Goal: Task Accomplishment & Management: Manage account settings

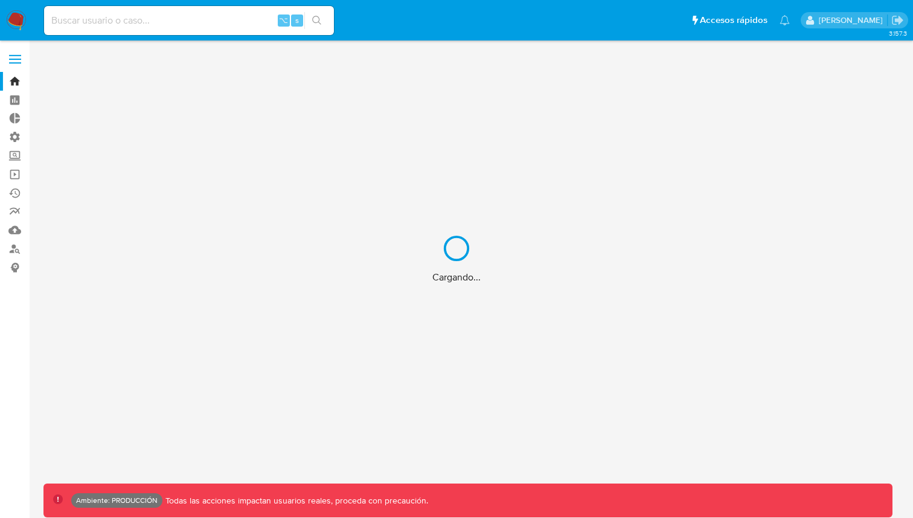
click at [409, 33] on div "Cargando..." at bounding box center [456, 259] width 913 height 518
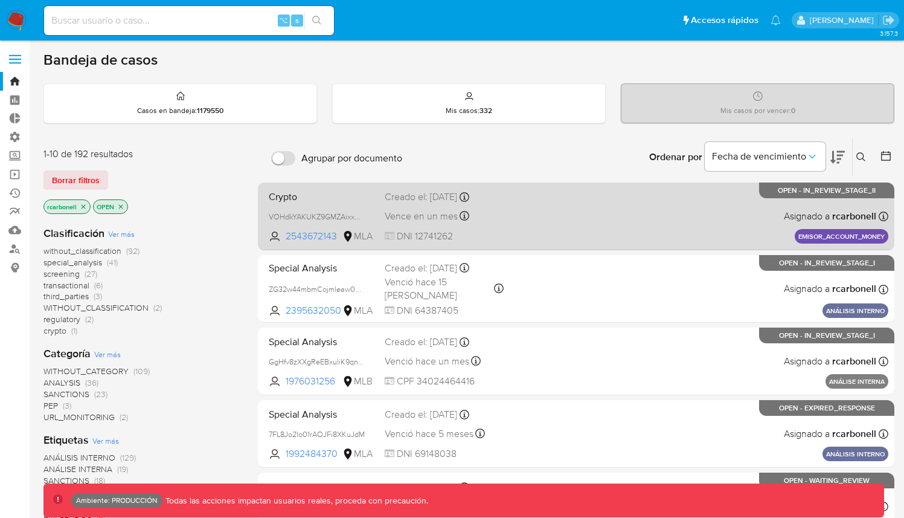
click at [552, 205] on div "Crypto VOHdkYAKUKZ9GMZAixxAuvVb 2543672143 MLA Creado el: [DATE] Creado el: [DA…" at bounding box center [576, 215] width 624 height 61
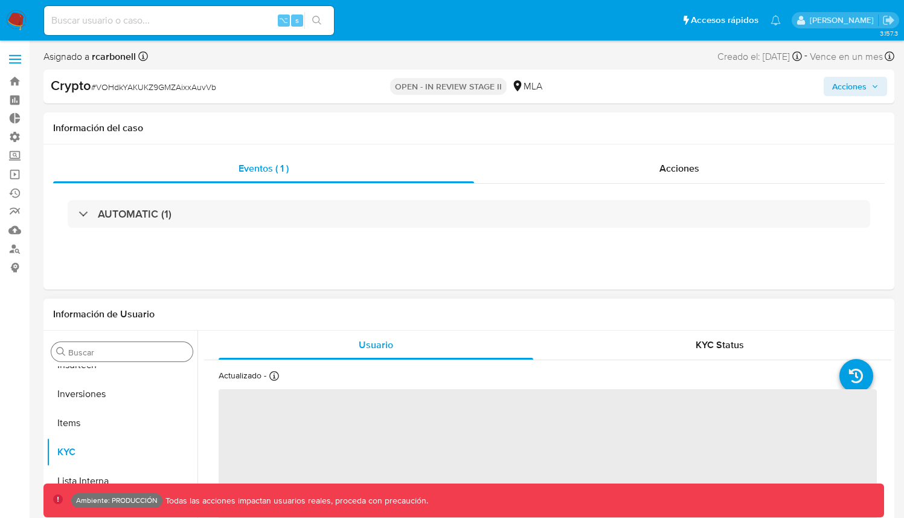
scroll to position [568, 0]
click at [98, 353] on input "Buscar" at bounding box center [128, 352] width 120 height 11
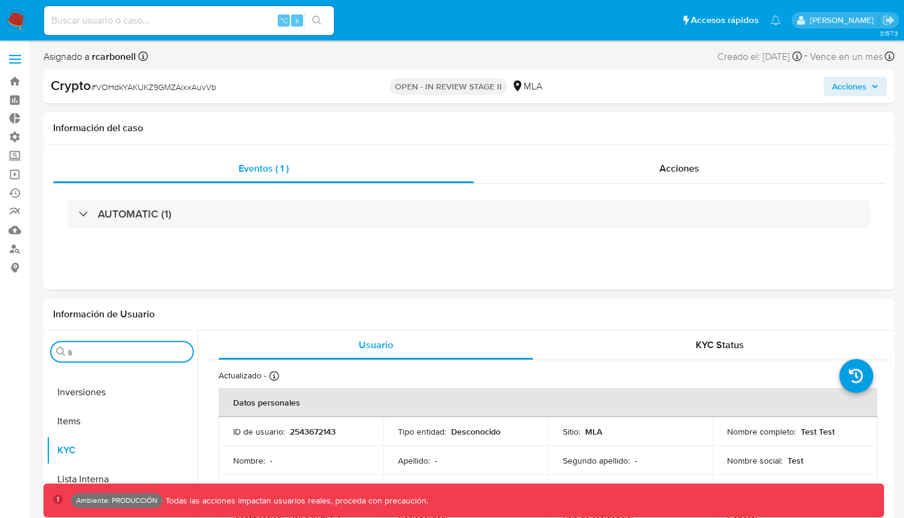
scroll to position [0, 0]
type input "lis"
select select "10"
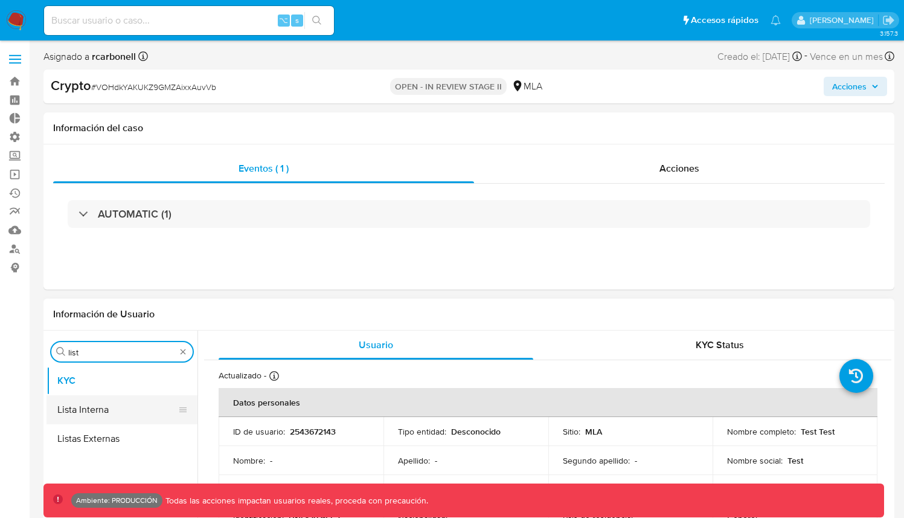
type input "list"
click at [109, 408] on button "Lista Interna" at bounding box center [116, 409] width 141 height 29
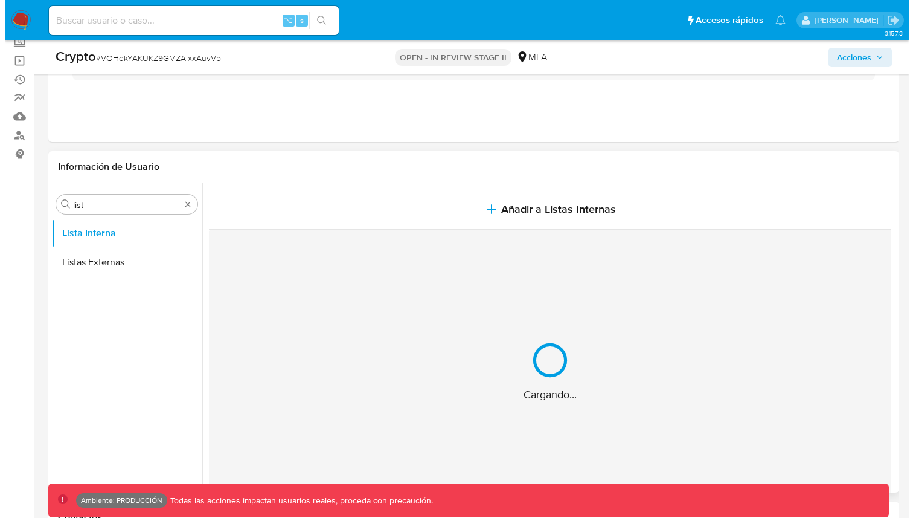
scroll to position [120, 0]
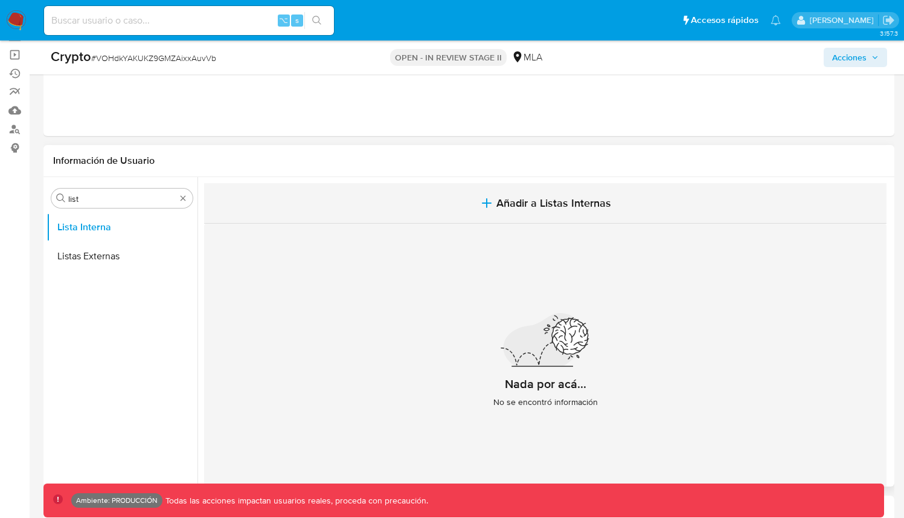
click at [553, 202] on span "Añadir a Listas Internas" at bounding box center [553, 202] width 115 height 13
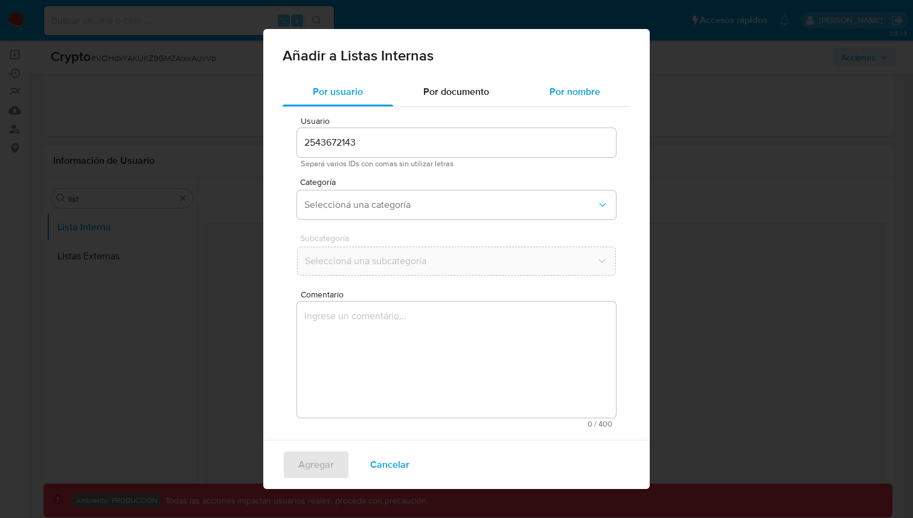
click at [581, 88] on span "Por nombre" at bounding box center [575, 92] width 51 height 14
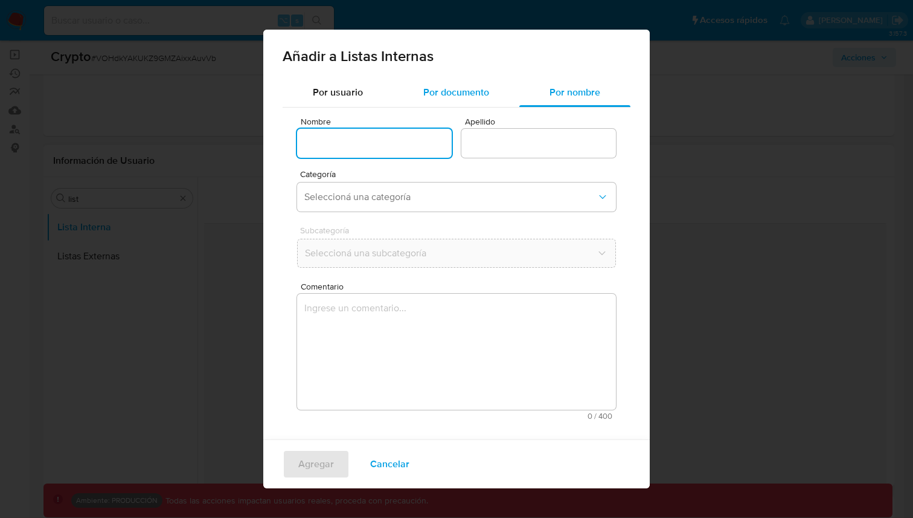
click at [488, 89] on span "Por documento" at bounding box center [456, 92] width 66 height 14
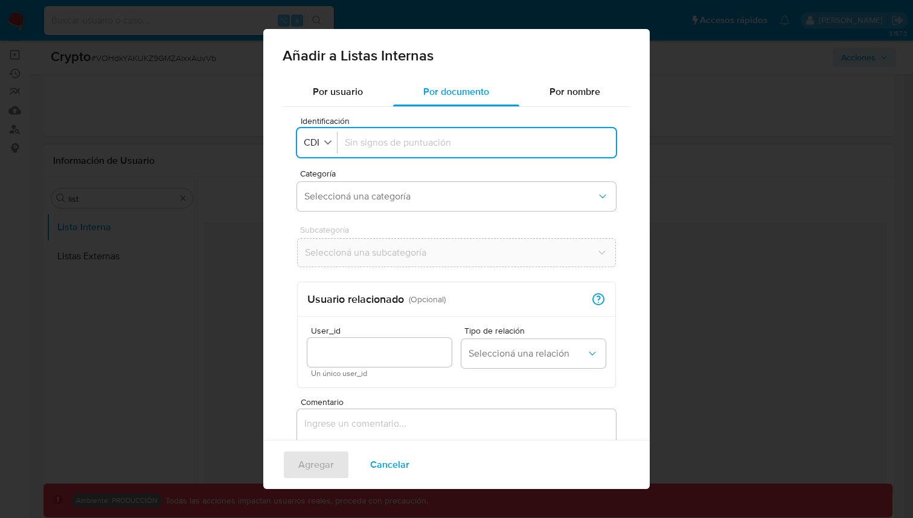
click at [698, 27] on div "Añadir a Listas Internas Por usuario Por documento Por nombre Identificación Id…" at bounding box center [456, 259] width 913 height 518
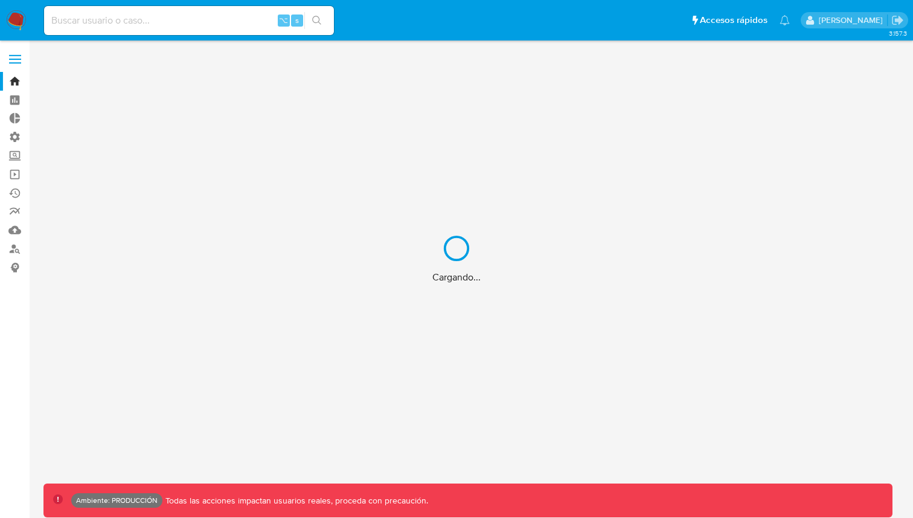
click at [23, 54] on div "Cargando..." at bounding box center [456, 259] width 913 height 518
click at [18, 56] on div "Cargando..." at bounding box center [456, 259] width 913 height 518
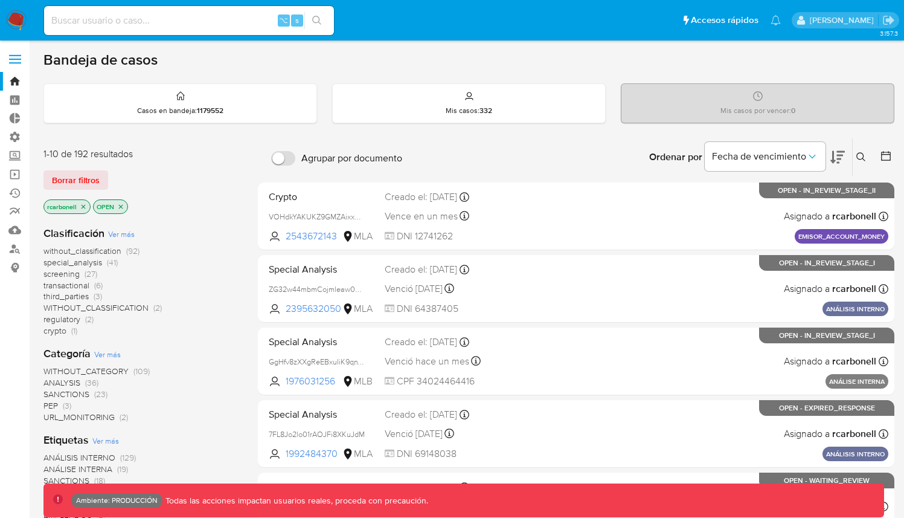
click at [18, 56] on span at bounding box center [15, 55] width 12 height 2
click at [0, 0] on input "checkbox" at bounding box center [0, 0] width 0 height 0
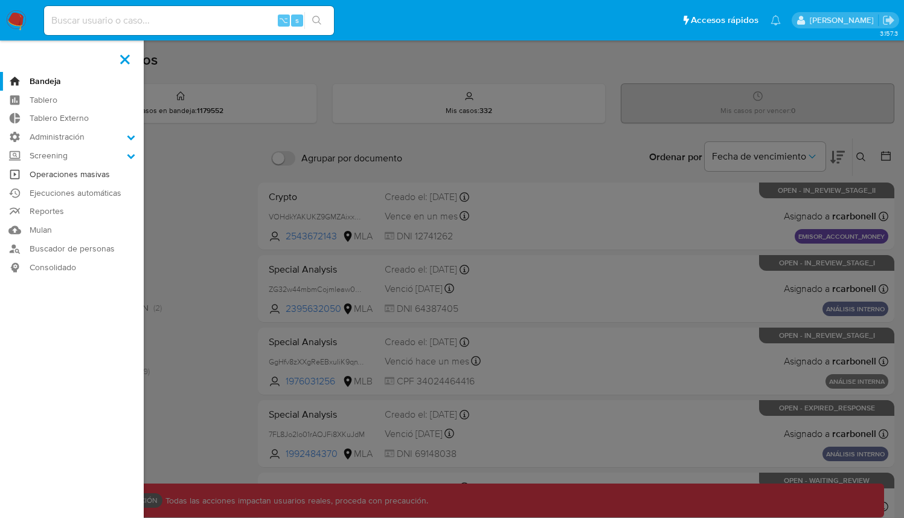
click at [98, 173] on link "Operaciones masivas" at bounding box center [72, 174] width 144 height 19
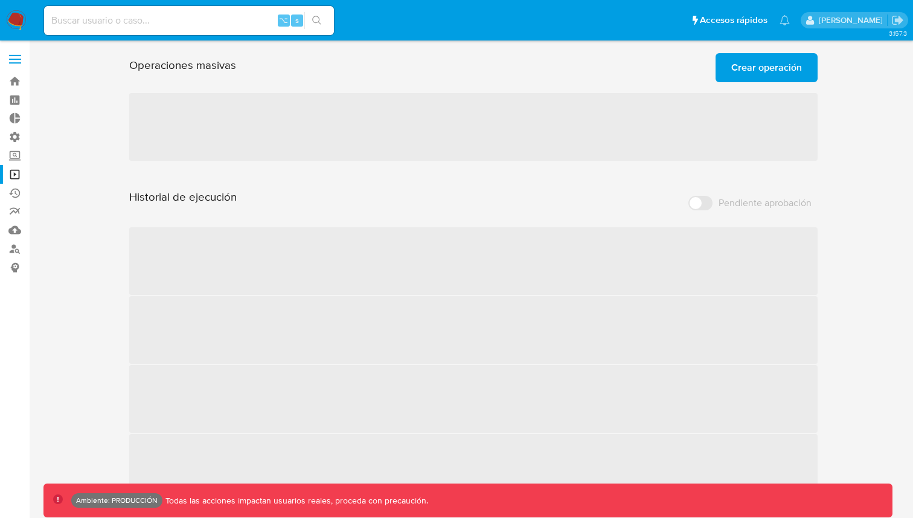
click at [24, 60] on label at bounding box center [15, 58] width 30 height 25
click at [0, 0] on input "checkbox" at bounding box center [0, 0] width 0 height 0
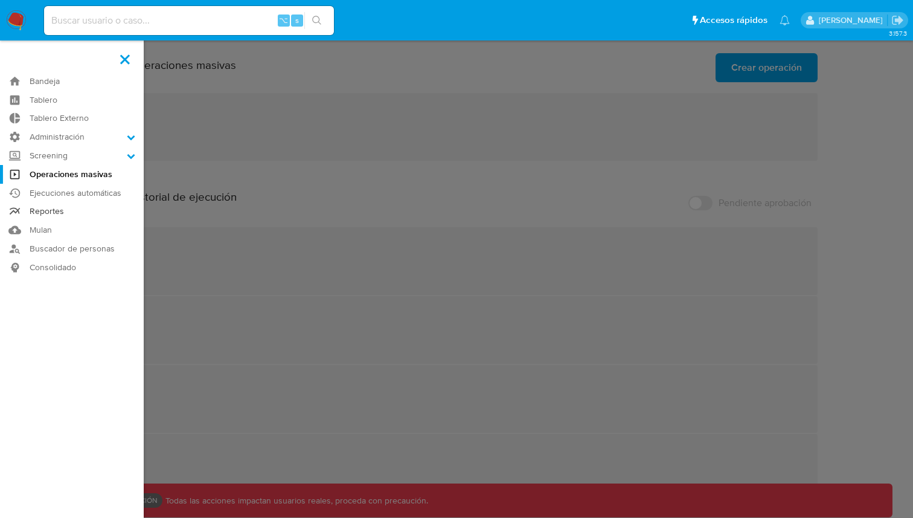
click at [61, 208] on link "Reportes" at bounding box center [72, 211] width 144 height 19
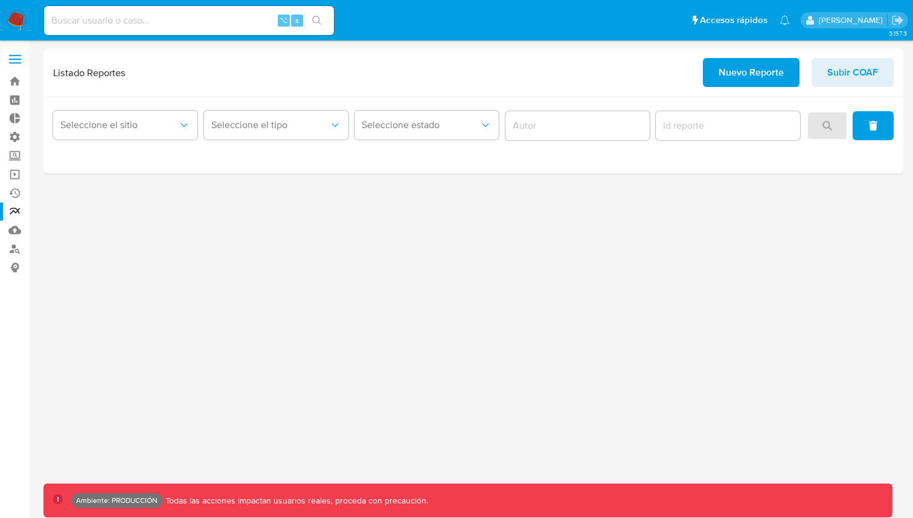
click at [242, 230] on div "3.157.3 Ambiente: PRODUCCIÓN Todas las acciones impactan usuarios reales, proce…" at bounding box center [473, 278] width 860 height 461
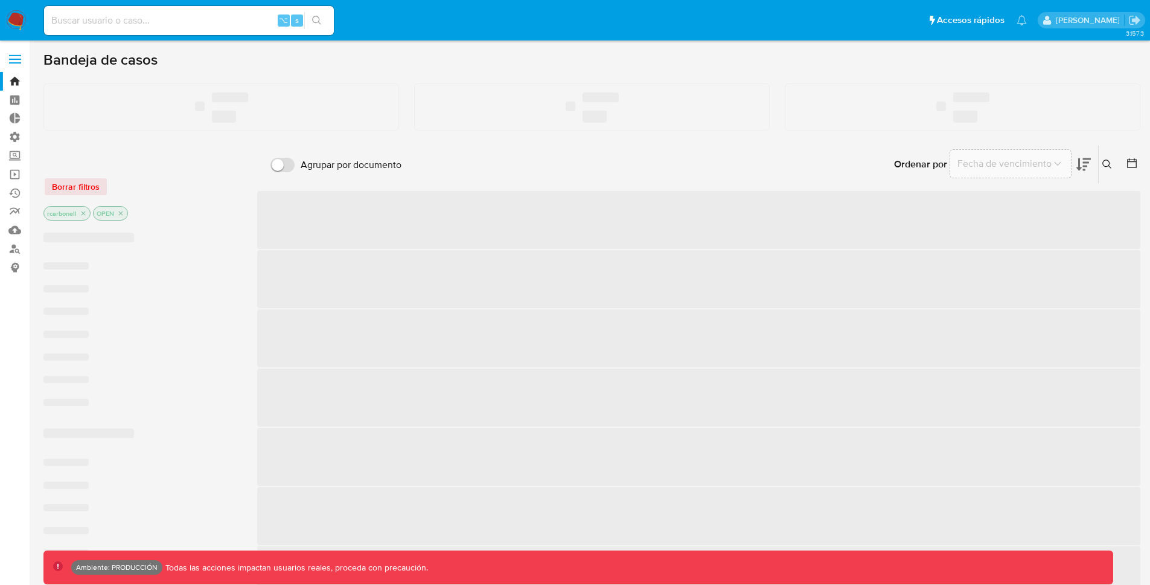
click at [340, 139] on div "Bandeja de casos ‌ ‌ ‌ ‌ ‌ ‌ ‌ ‌ ‌ Borrar filtros rcarbonell OPEN ‌ ‌ ‌ ‌ ‌ ‌ ‌…" at bounding box center [591, 542] width 1097 height 983
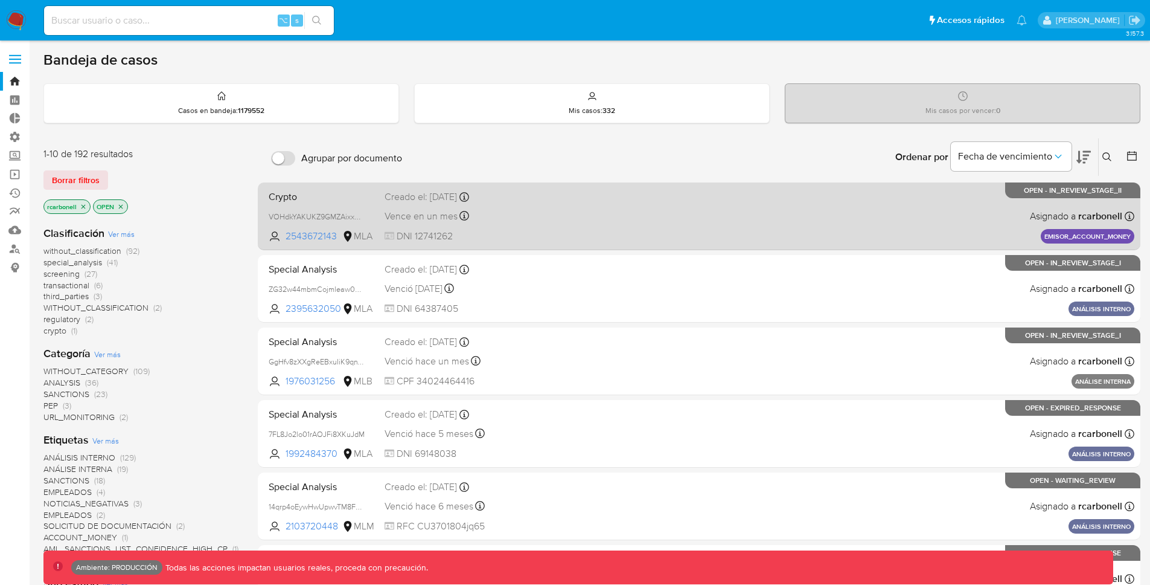
click at [555, 243] on div "Crypto VOHdkYAKUKZ9GMZAixxAuvVb 2543672143 MLA Creado el: 10/07/2025 Creado el:…" at bounding box center [699, 215] width 871 height 61
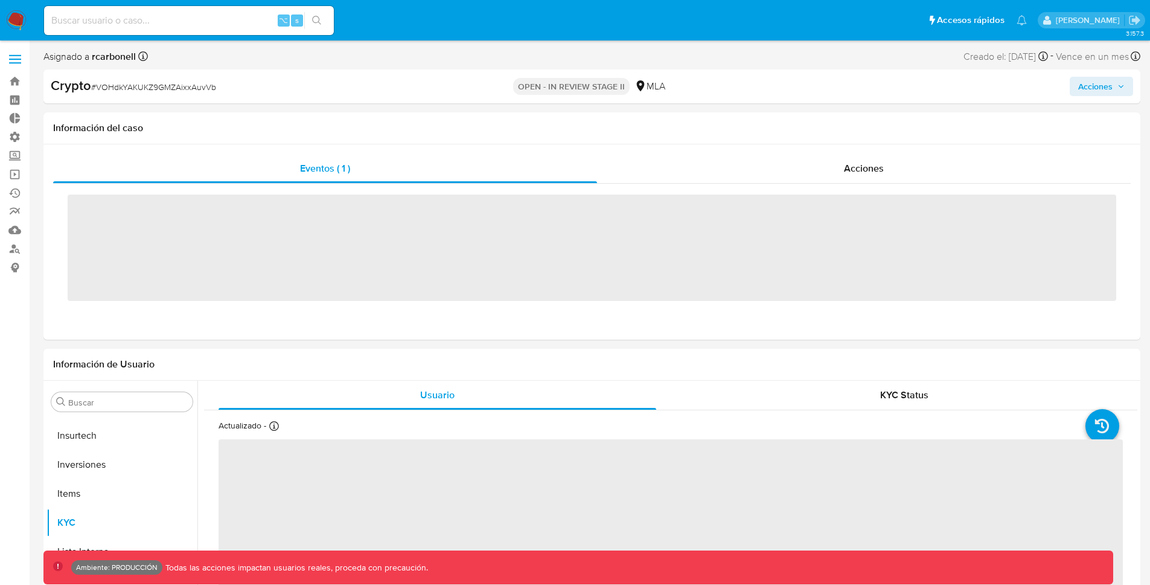
scroll to position [568, 0]
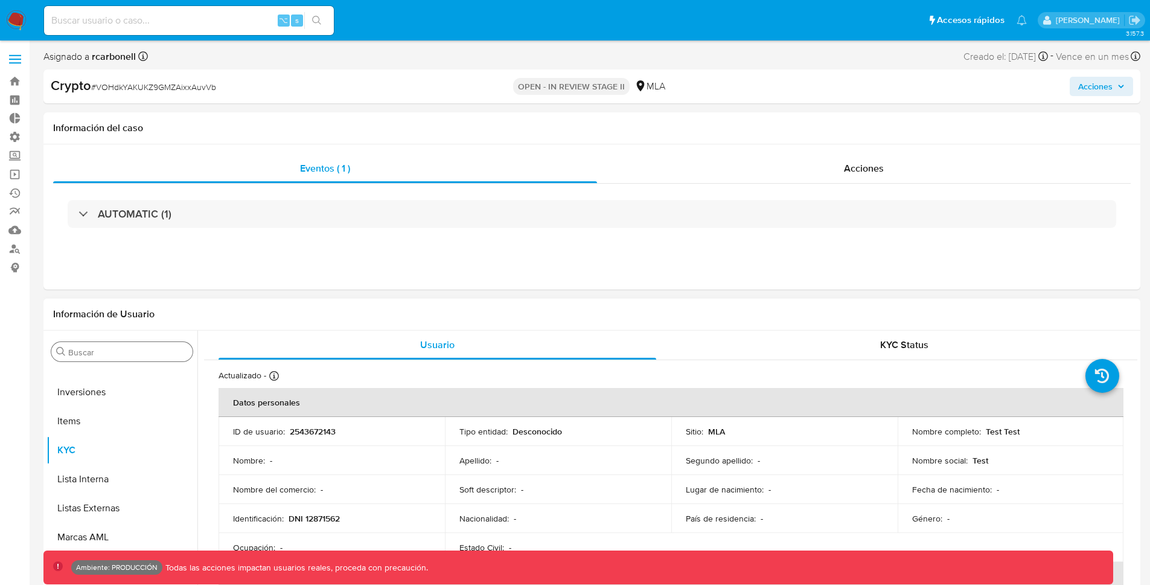
select select "10"
click at [120, 350] on input "Buscar" at bounding box center [128, 352] width 120 height 11
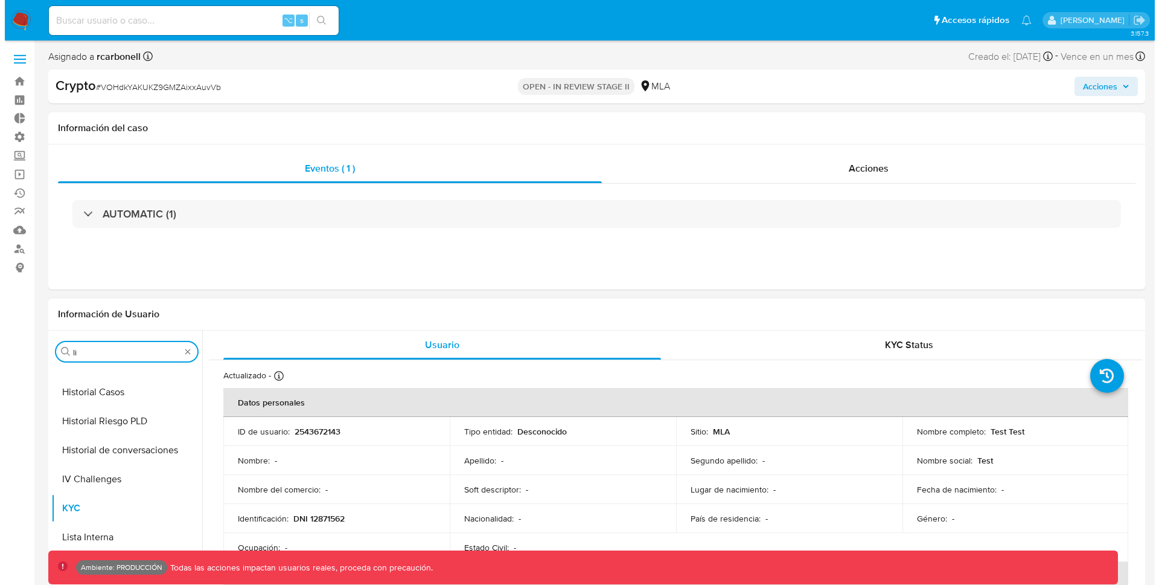
scroll to position [0, 0]
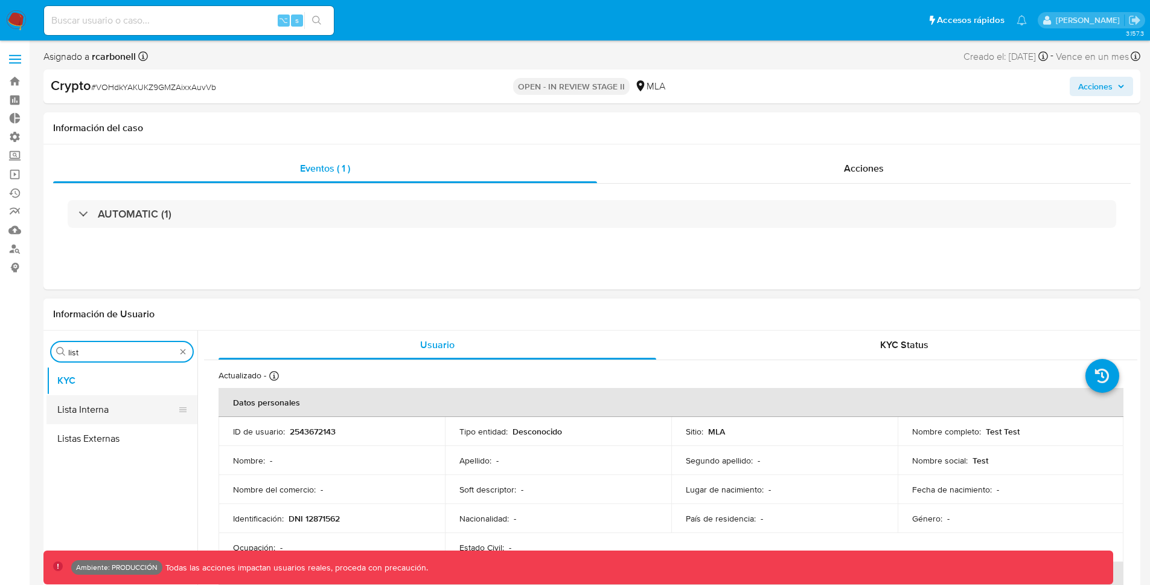
type input "list"
click at [95, 417] on button "Lista Interna" at bounding box center [116, 409] width 141 height 29
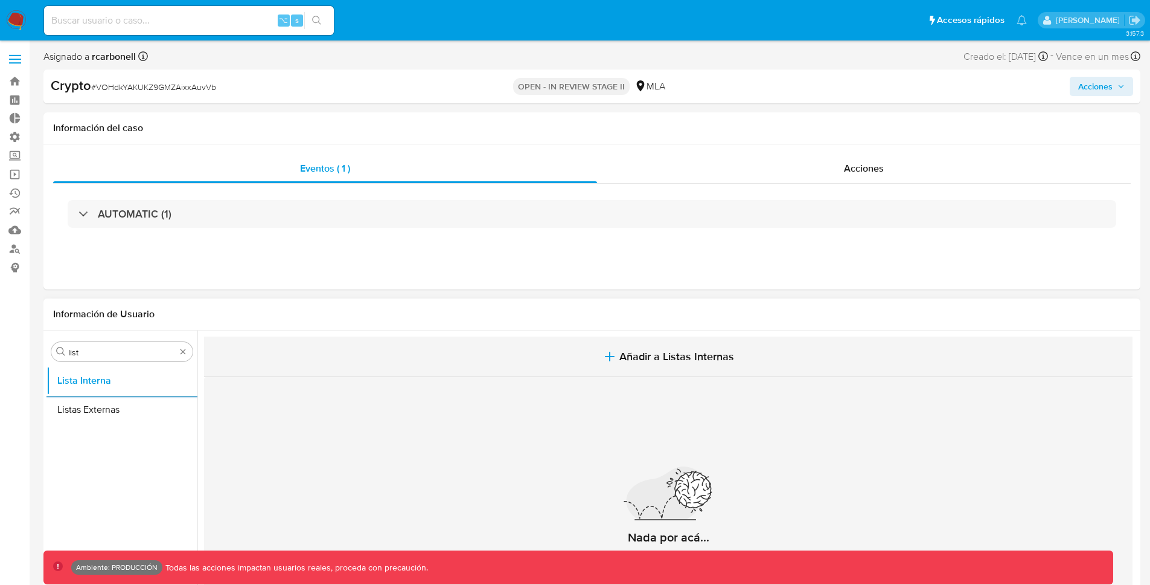
click at [685, 351] on span "Añadir a Listas Internas" at bounding box center [677, 356] width 115 height 13
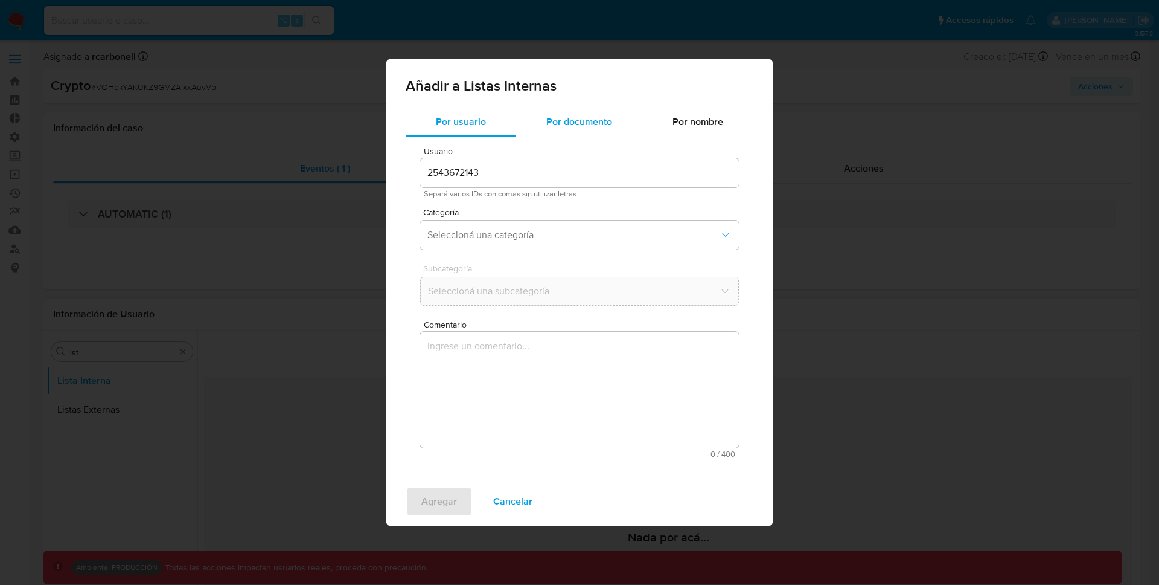
click at [604, 115] on span "Por documento" at bounding box center [580, 122] width 66 height 14
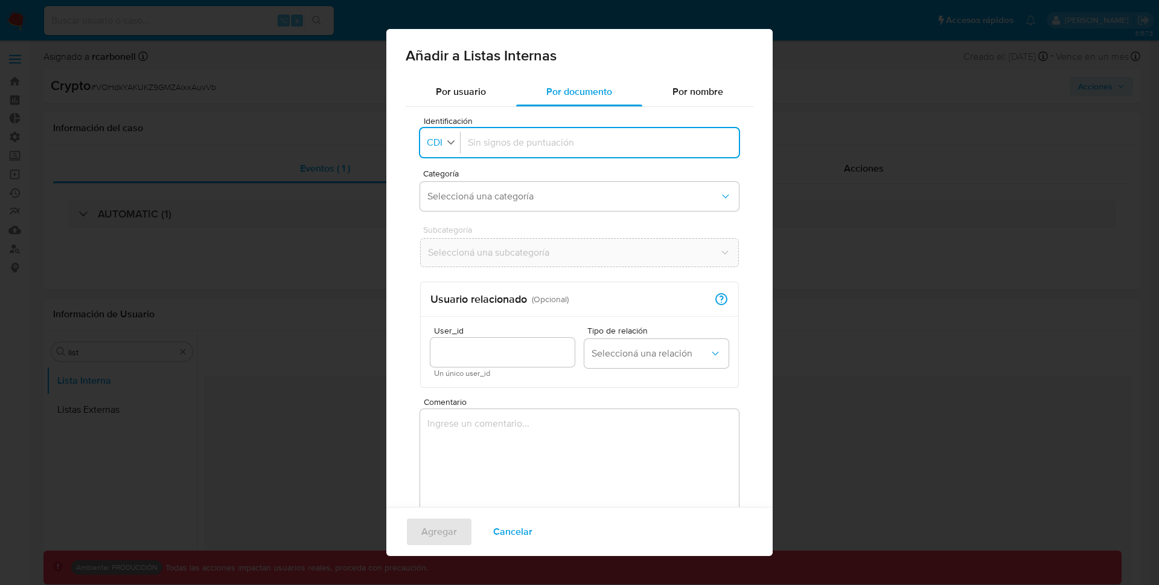
click at [443, 149] on button "Identificación CDI" at bounding box center [442, 143] width 36 height 18
click at [443, 144] on span "CDI" at bounding box center [435, 142] width 18 height 12
click at [553, 193] on span "Seleccioná una categoría" at bounding box center [574, 196] width 292 height 12
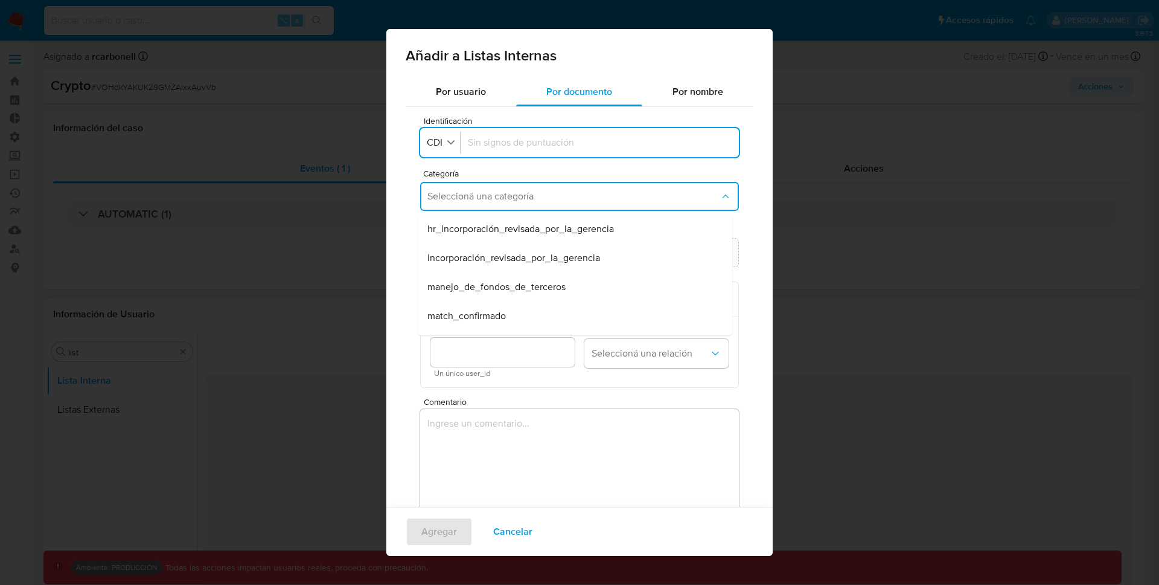
click at [556, 172] on span "Categoría" at bounding box center [582, 173] width 319 height 8
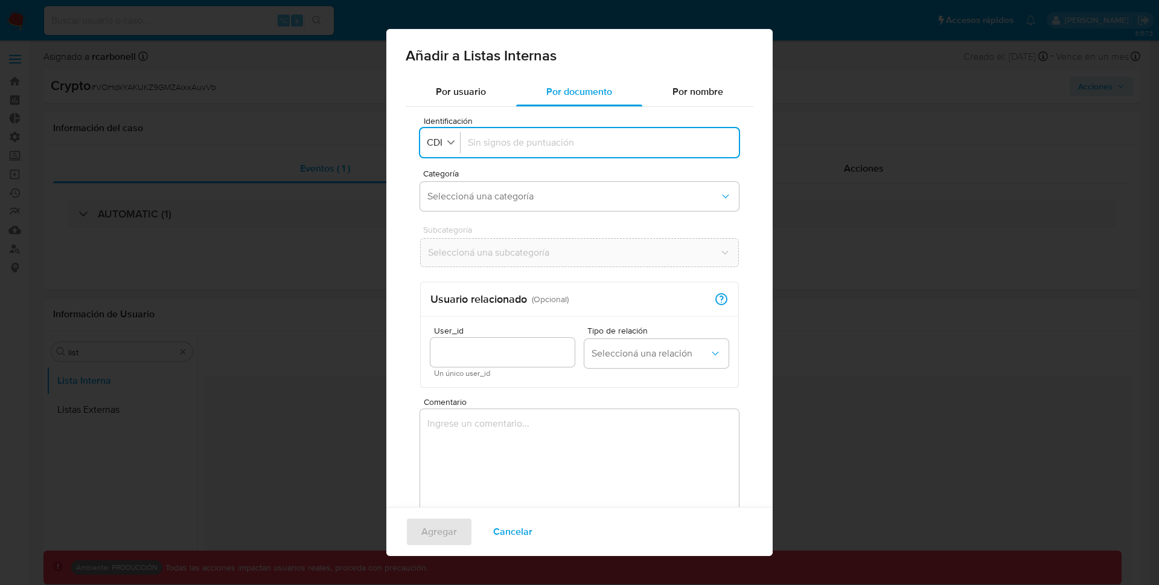
click at [525, 537] on span "Cancelar" at bounding box center [512, 531] width 39 height 27
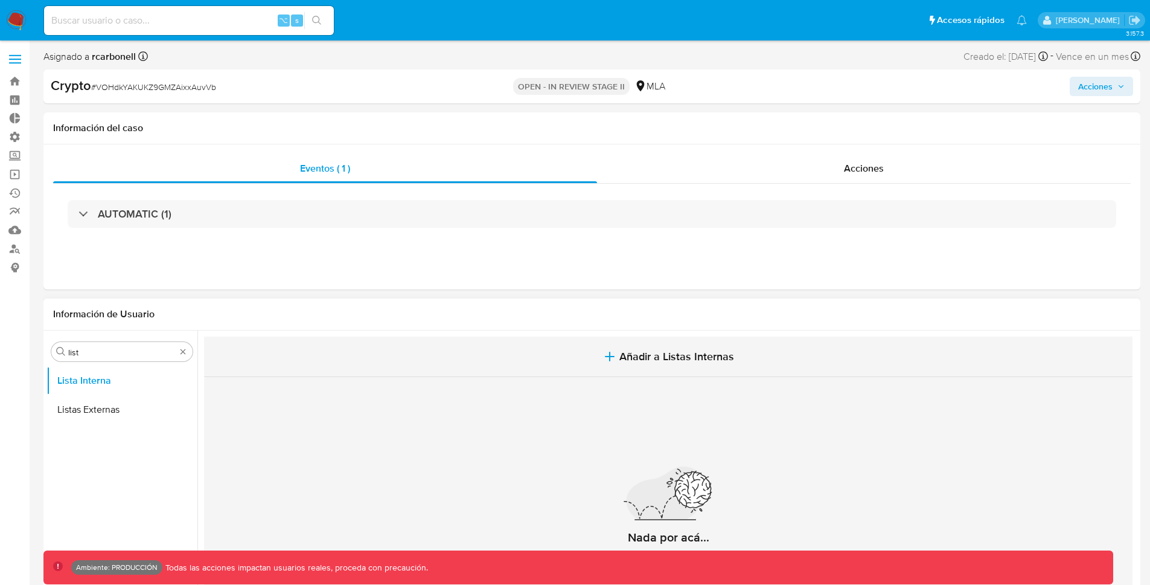
click at [664, 359] on span "Añadir a Listas Internas" at bounding box center [677, 356] width 115 height 13
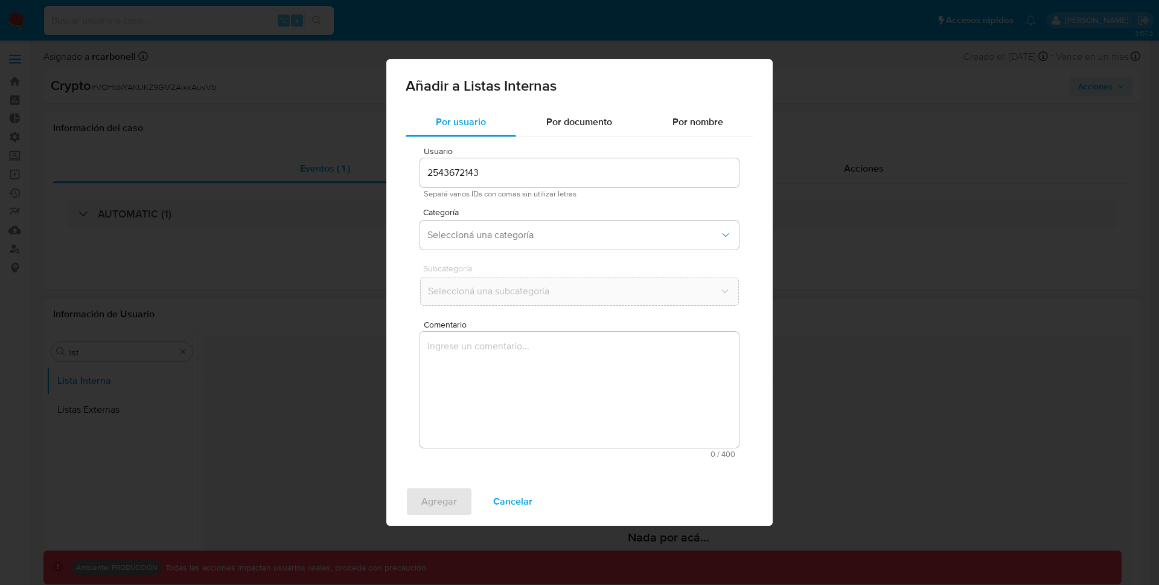
click at [664, 310] on div "Subcategoría Seleccioná una subcategoría" at bounding box center [579, 287] width 319 height 46
click at [490, 241] on button "Seleccioná una categoría" at bounding box center [579, 234] width 319 height 29
click at [570, 134] on div "Por documento" at bounding box center [579, 121] width 126 height 29
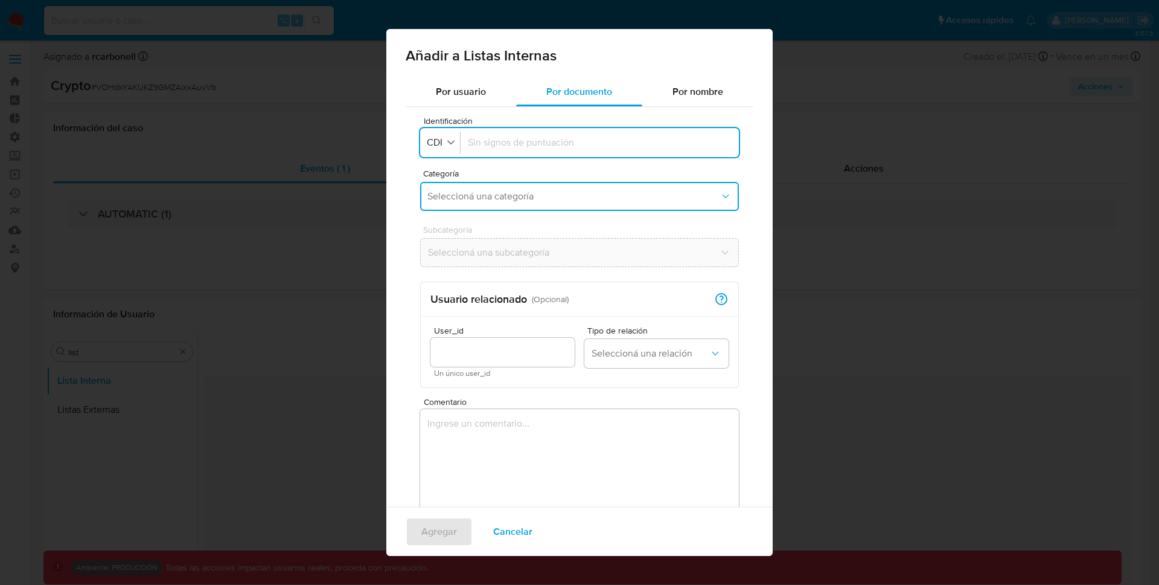
click at [536, 200] on span "Seleccioná una categoría" at bounding box center [574, 196] width 292 height 12
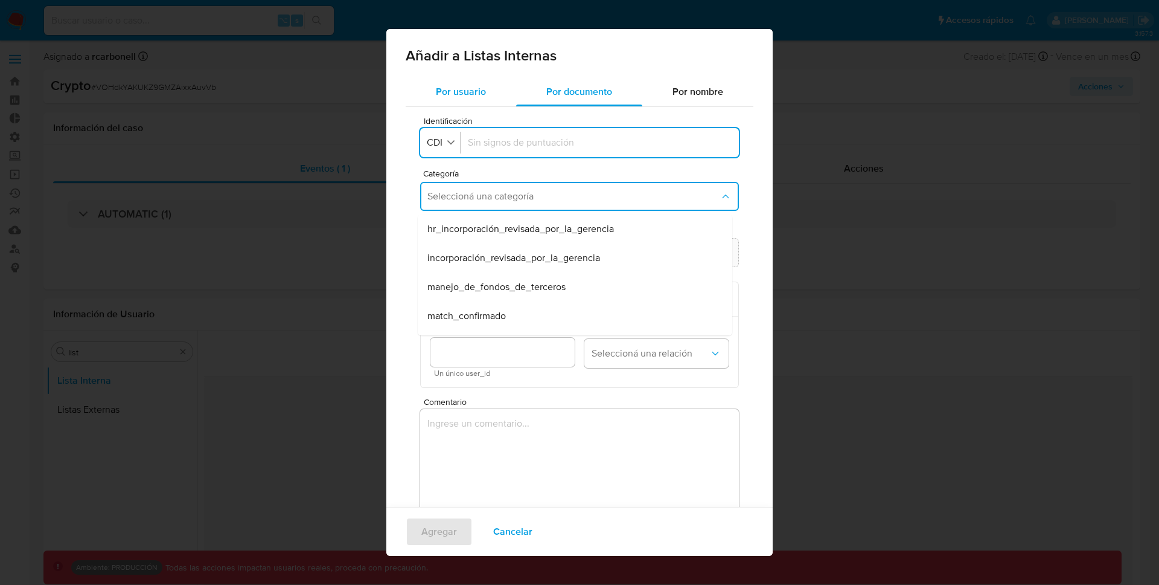
click at [481, 99] on div "Por usuario" at bounding box center [461, 91] width 111 height 29
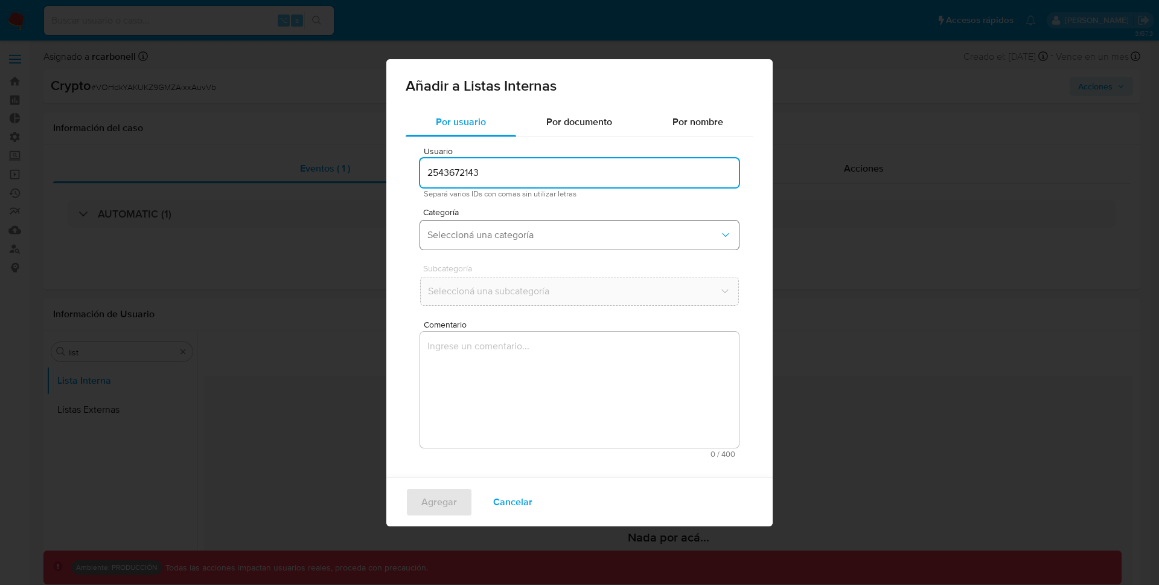
click at [483, 236] on span "Seleccioná una categoría" at bounding box center [574, 235] width 292 height 12
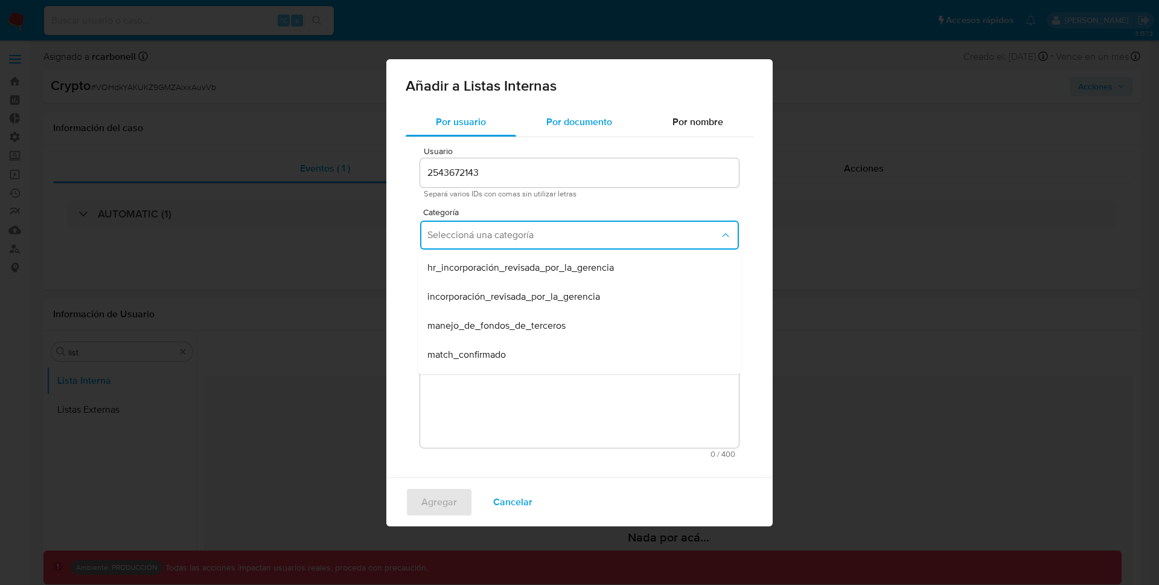
click at [571, 127] on span "Por documento" at bounding box center [580, 122] width 66 height 14
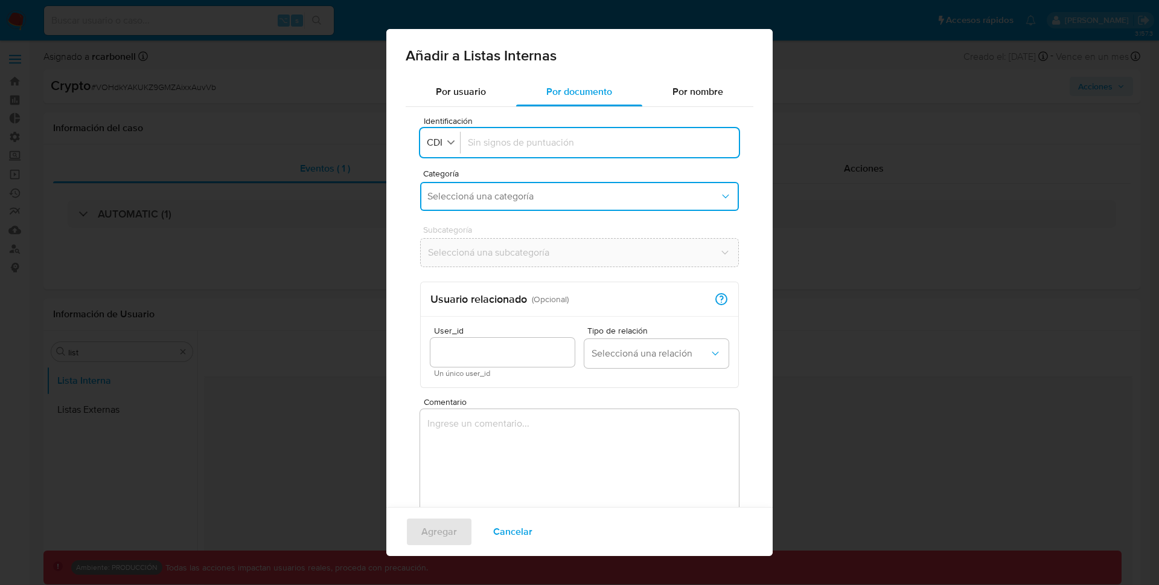
click at [523, 206] on button "Seleccioná una categoría" at bounding box center [579, 196] width 319 height 29
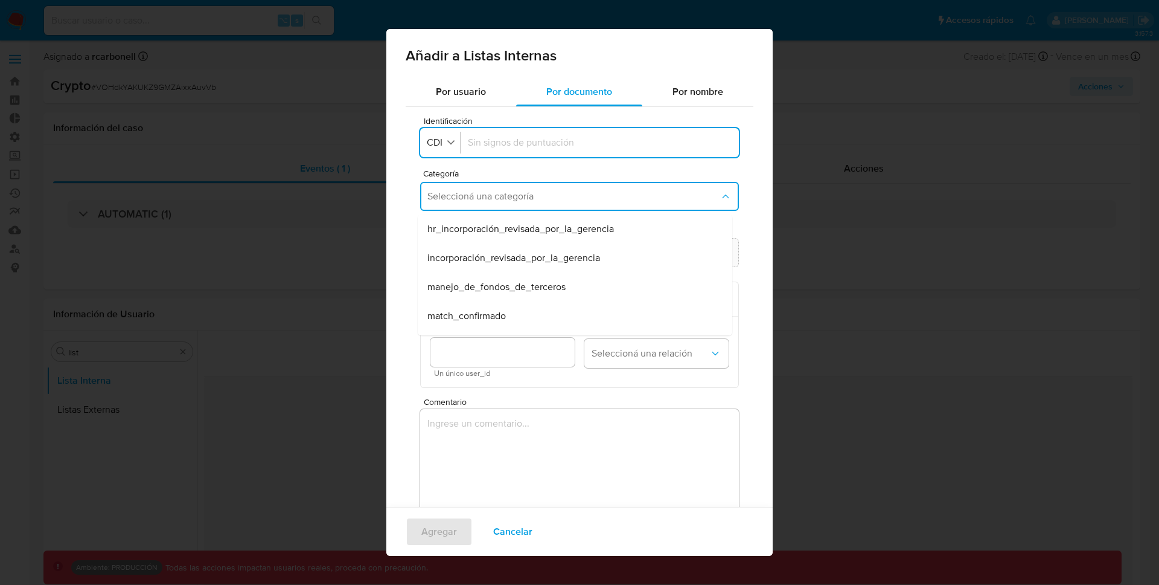
click at [679, 87] on span "Por nombre" at bounding box center [698, 92] width 51 height 14
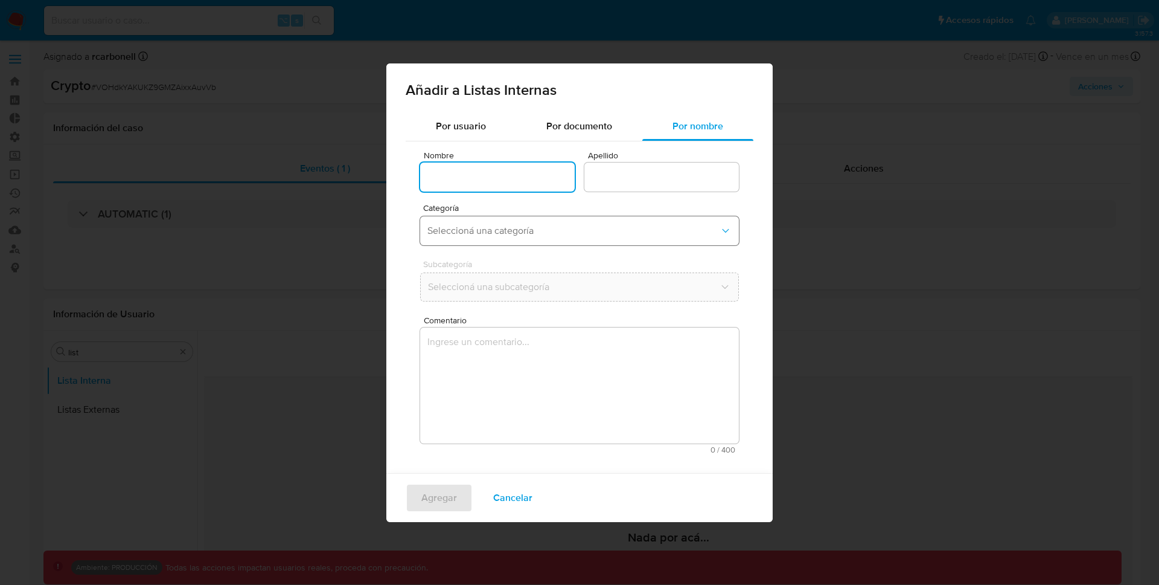
click at [519, 234] on span "Seleccioná una categoría" at bounding box center [574, 231] width 292 height 12
